Goal: Check status

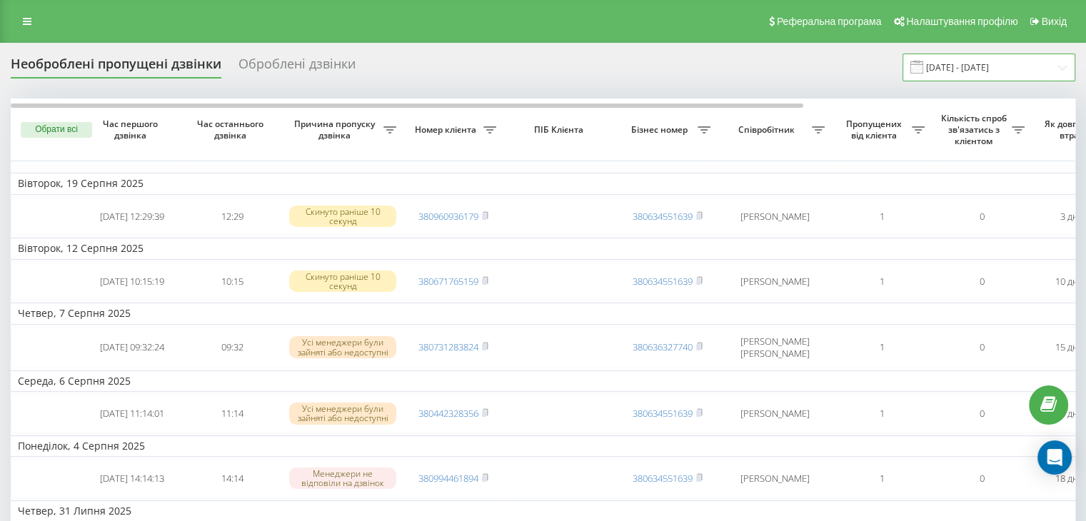
click at [985, 66] on input "19.07.2025 - 19.08.2025" at bounding box center [989, 68] width 173 height 28
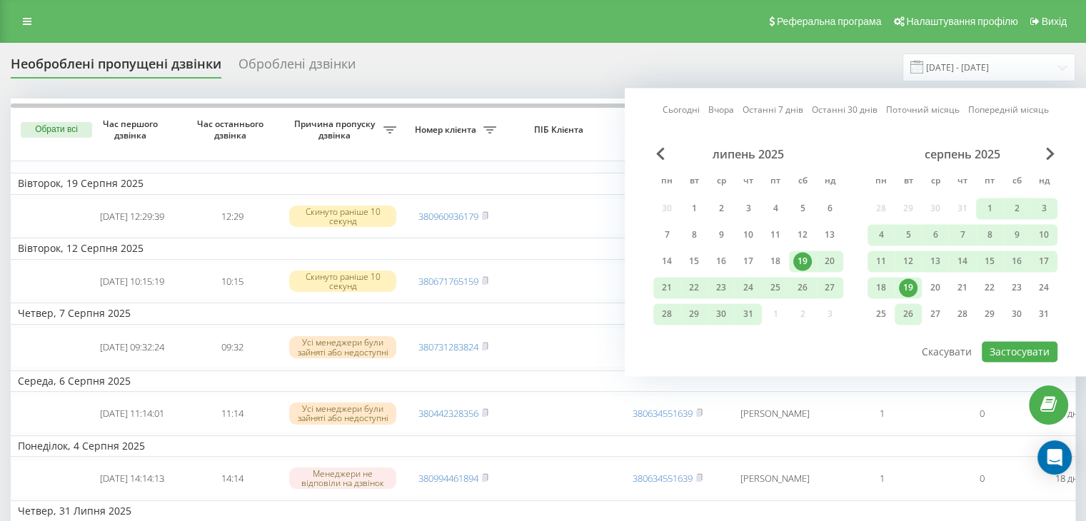
click at [914, 311] on div "26" at bounding box center [908, 314] width 19 height 19
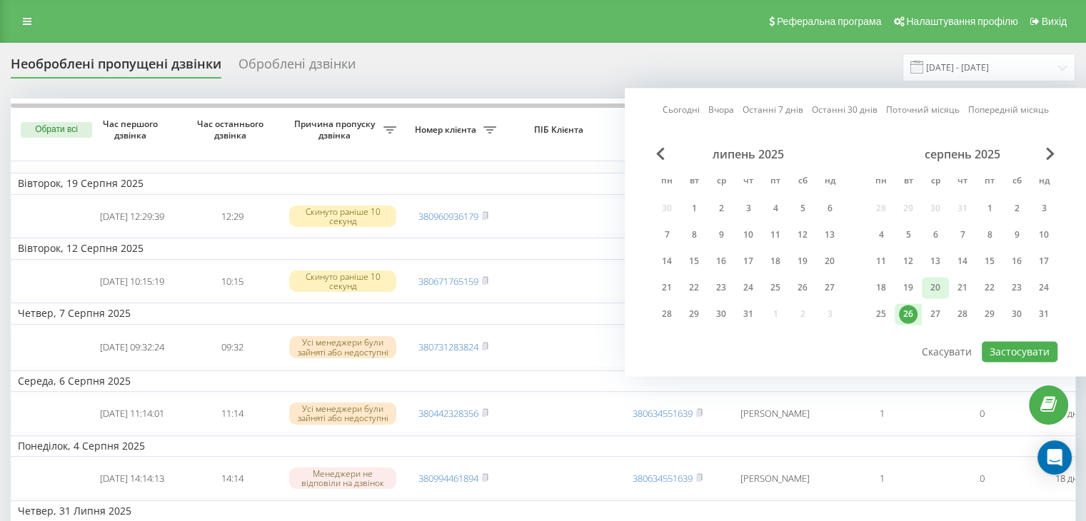
click at [940, 283] on div "20" at bounding box center [935, 288] width 19 height 19
click at [1016, 341] on button "Застосувати" at bounding box center [1020, 351] width 76 height 21
type input "20.08.2025 - 26.08.2025"
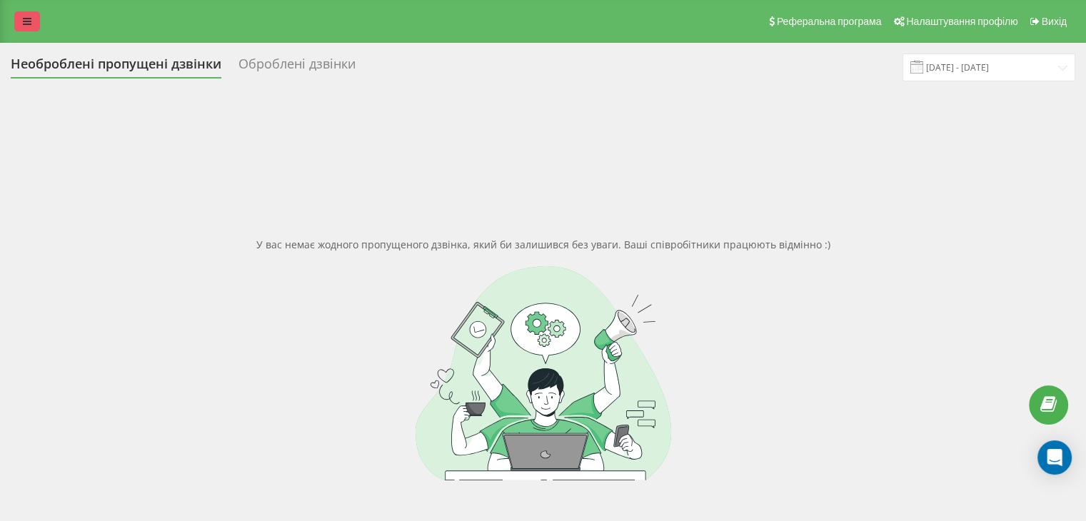
click at [28, 12] on link at bounding box center [27, 21] width 26 height 20
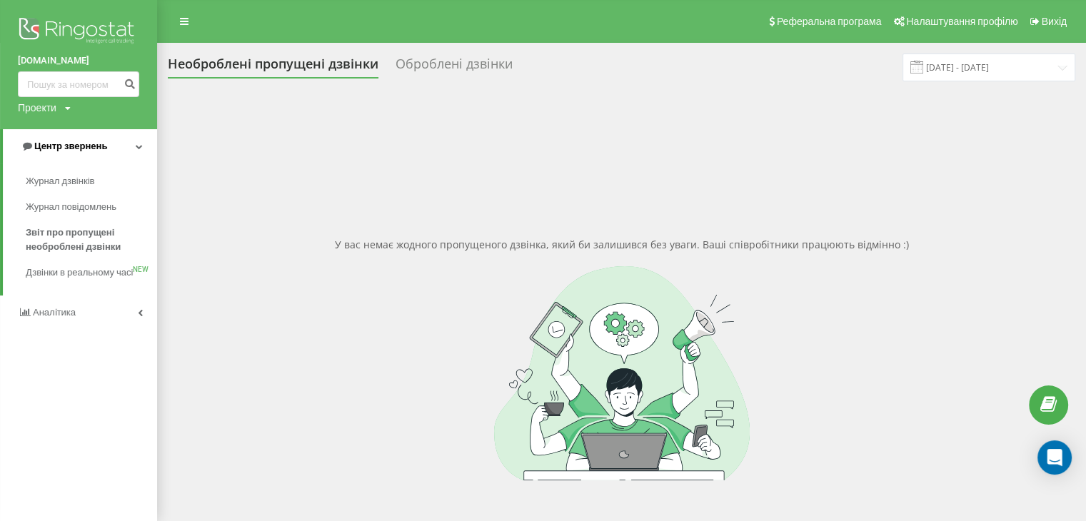
click at [61, 155] on link "Центр звернень" at bounding box center [80, 146] width 154 height 34
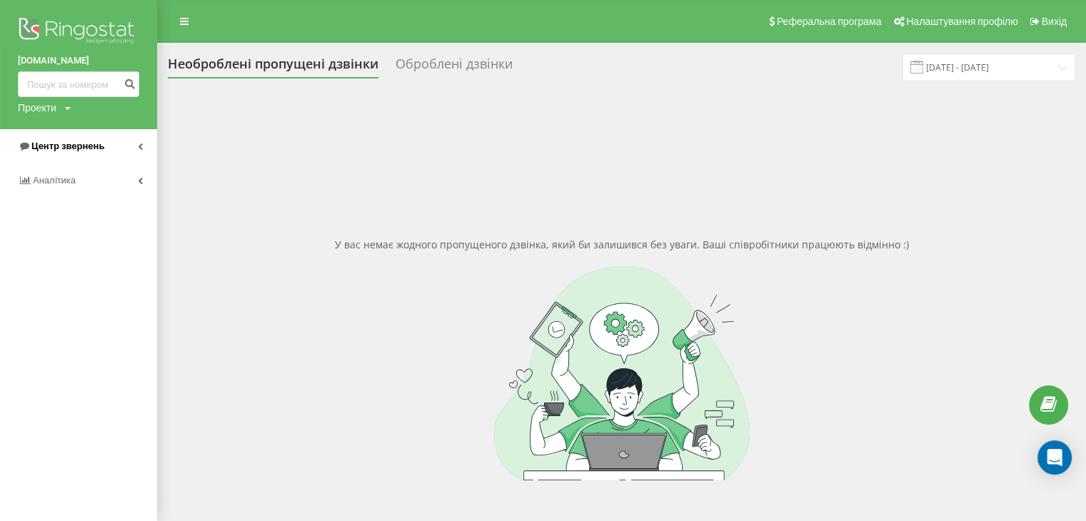
click at [46, 136] on link "Центр звернень" at bounding box center [78, 146] width 157 height 34
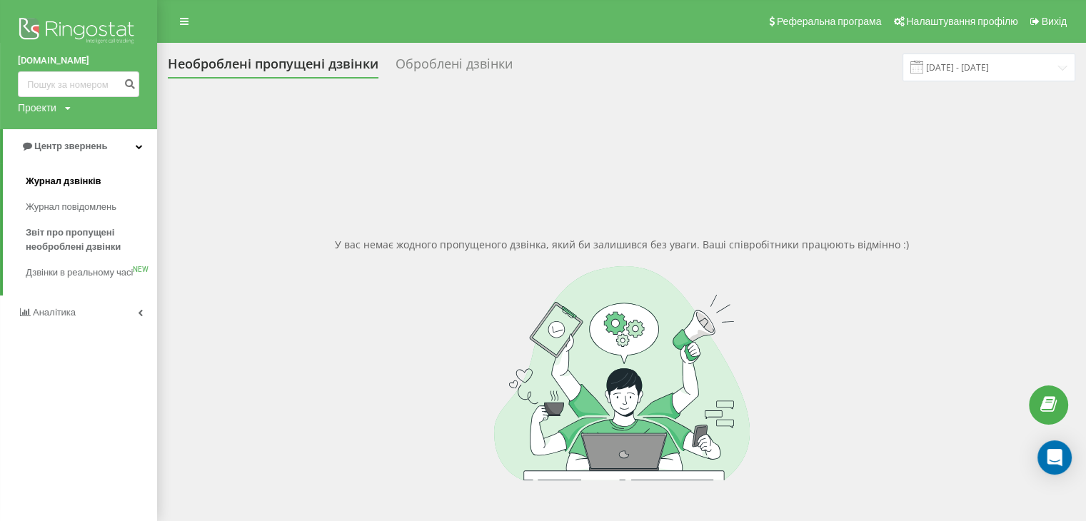
click at [59, 184] on span "Журнал дзвінків" at bounding box center [64, 181] width 76 height 14
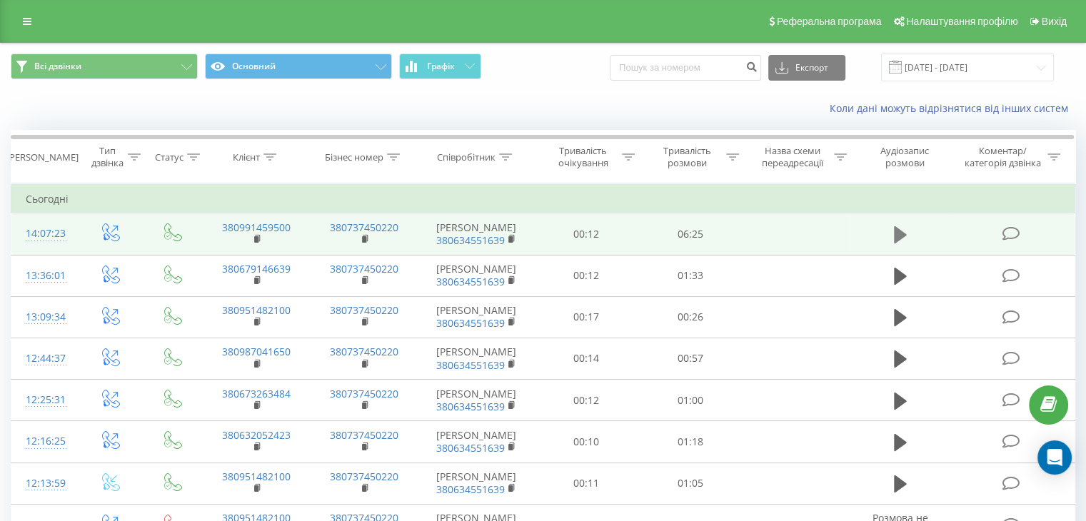
click at [891, 239] on button at bounding box center [900, 234] width 21 height 21
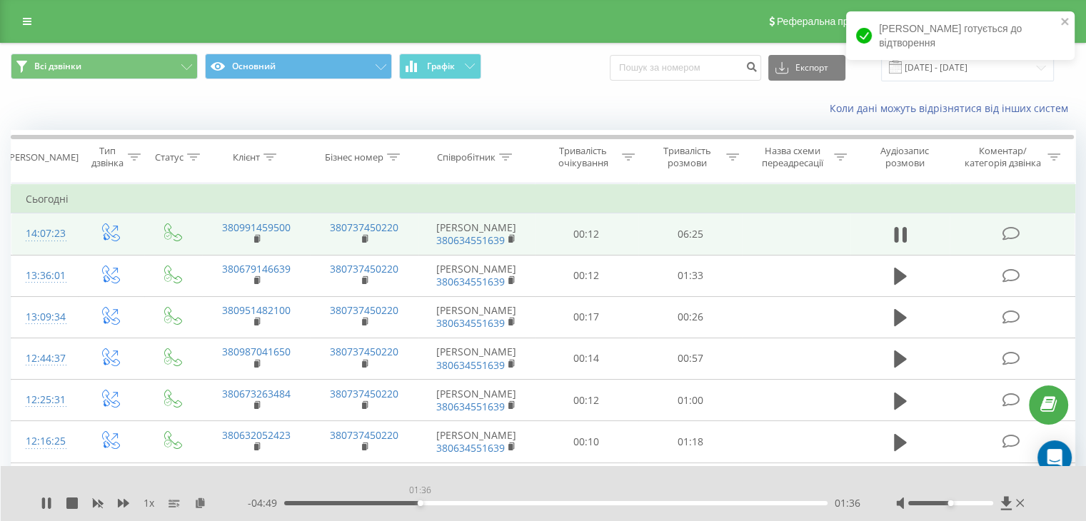
click at [420, 502] on div "01:36" at bounding box center [555, 503] width 543 height 4
click at [444, 503] on div "01:53" at bounding box center [555, 503] width 543 height 4
click at [454, 503] on div "00:00" at bounding box center [555, 503] width 543 height 4
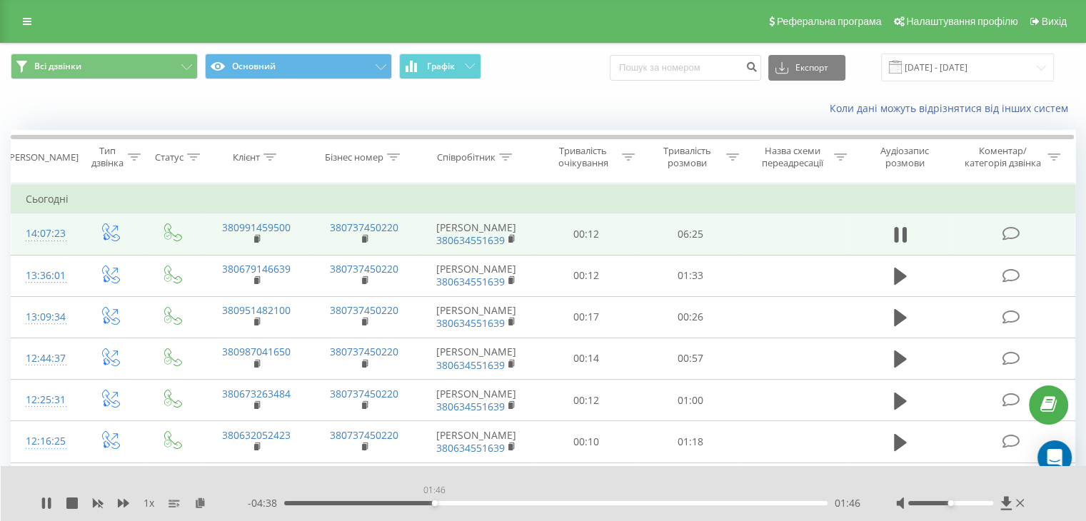
click at [434, 502] on div "01:46" at bounding box center [555, 503] width 543 height 4
click at [47, 502] on icon at bounding box center [46, 503] width 11 height 11
click at [47, 502] on icon at bounding box center [46, 503] width 9 height 11
click at [452, 506] on div "- 04:33 01:52 01:52" at bounding box center [554, 503] width 613 height 14
click at [459, 503] on div "01:53" at bounding box center [555, 503] width 543 height 4
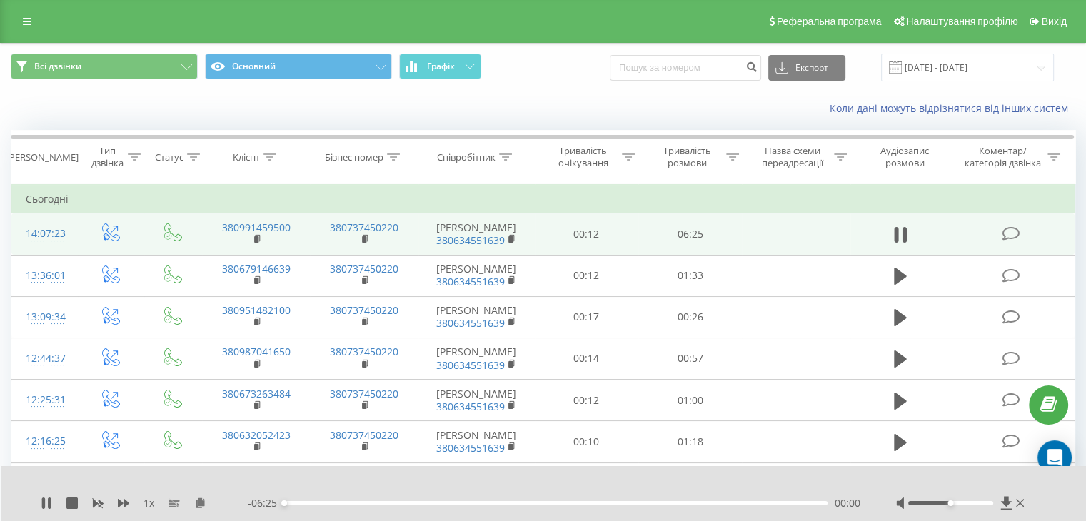
click at [459, 503] on div "00:00" at bounding box center [555, 503] width 543 height 4
click at [44, 505] on icon at bounding box center [43, 503] width 3 height 11
